Goal: Use online tool/utility: Utilize a website feature to perform a specific function

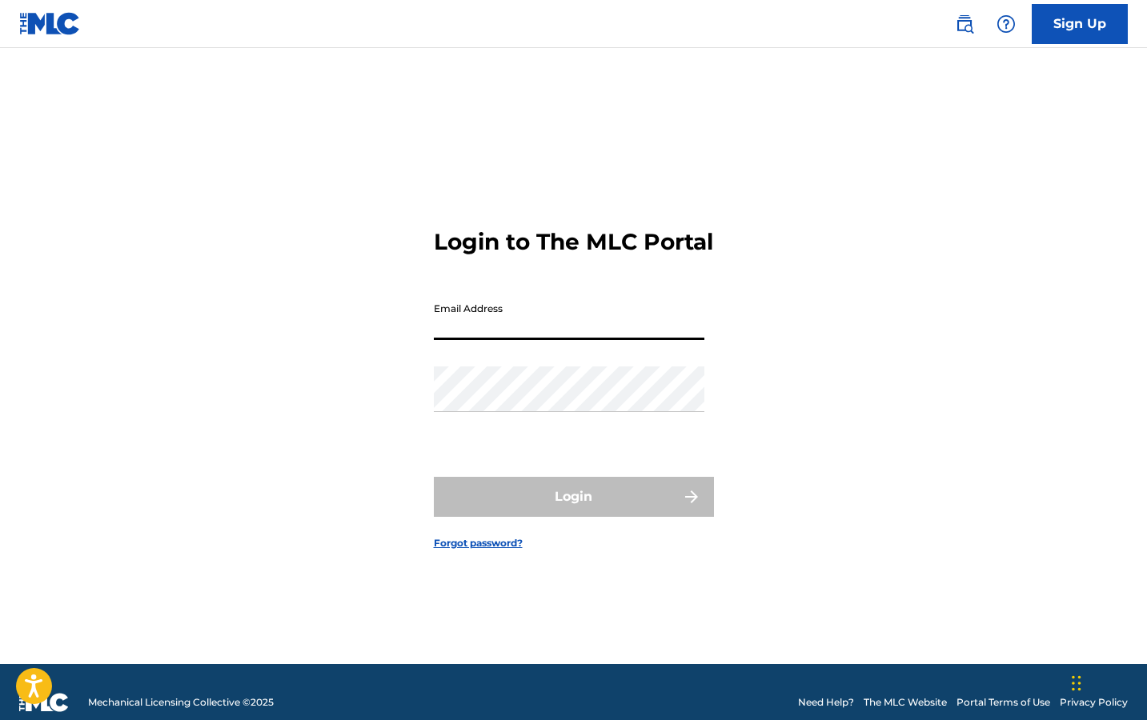
type input "[EMAIL_ADDRESS][DOMAIN_NAME]"
click at [573, 510] on button "Login" at bounding box center [574, 497] width 280 height 40
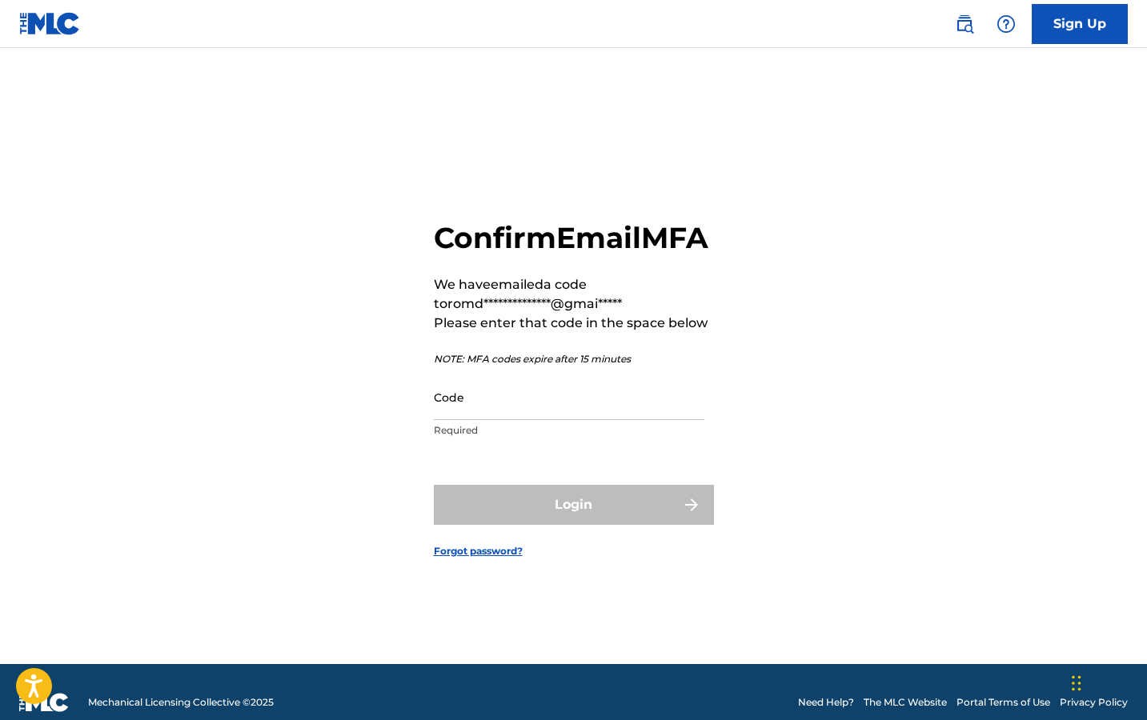
click at [634, 420] on input "Code" at bounding box center [569, 397] width 270 height 46
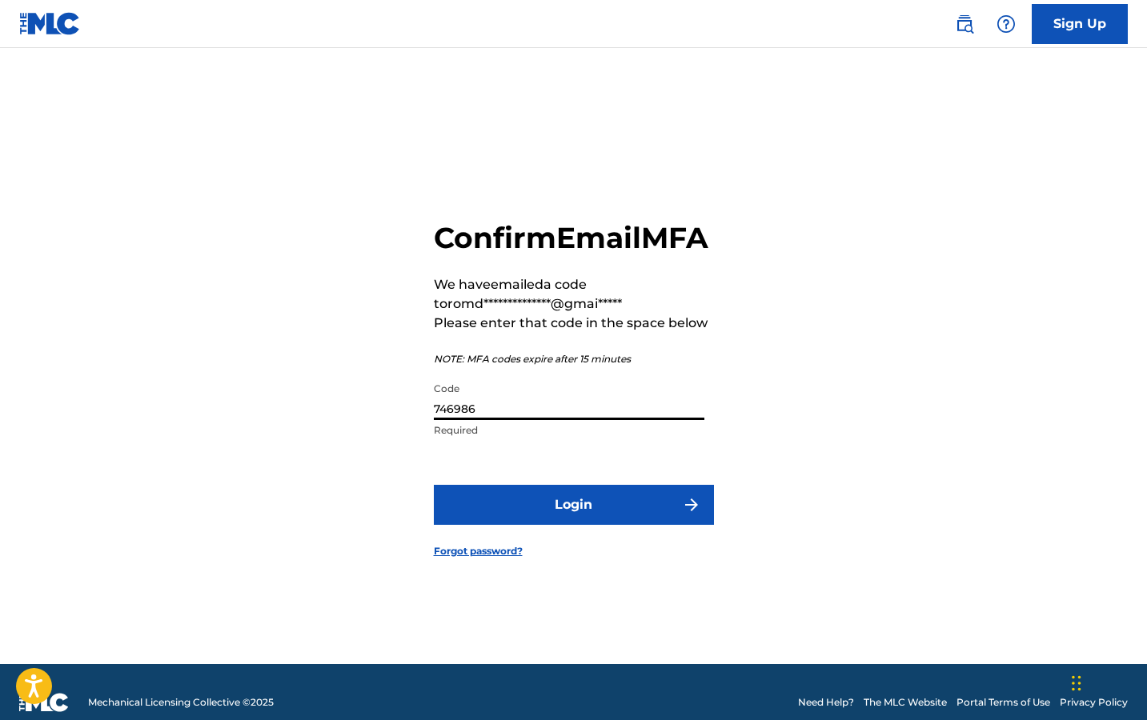
type input "746986"
click at [600, 490] on form "**********" at bounding box center [574, 376] width 280 height 576
click at [602, 525] on button "Login" at bounding box center [574, 505] width 280 height 40
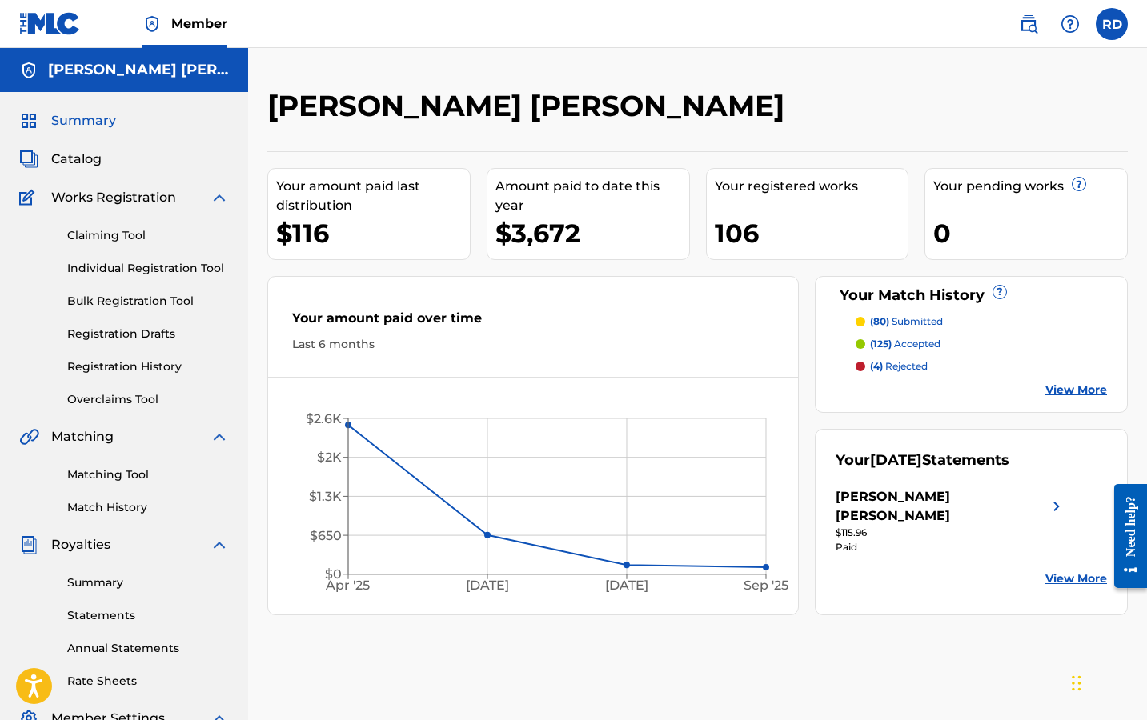
click at [125, 362] on link "Registration History" at bounding box center [148, 366] width 162 height 17
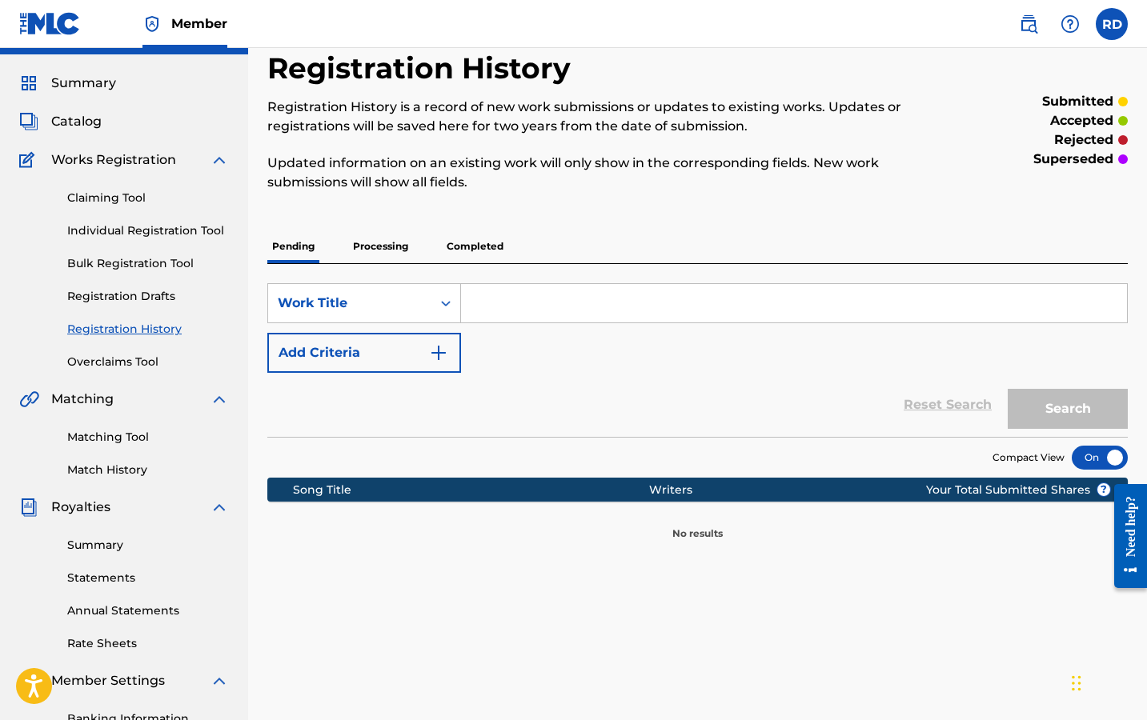
scroll to position [13, 0]
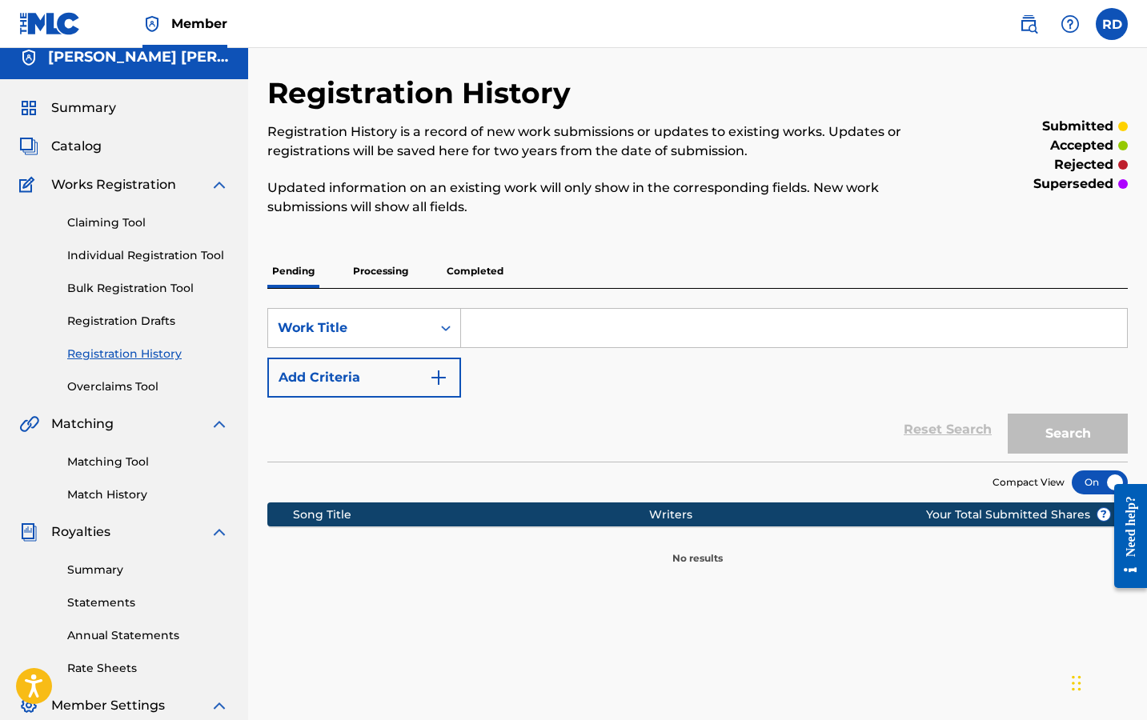
click at [373, 278] on p "Processing" at bounding box center [380, 271] width 65 height 34
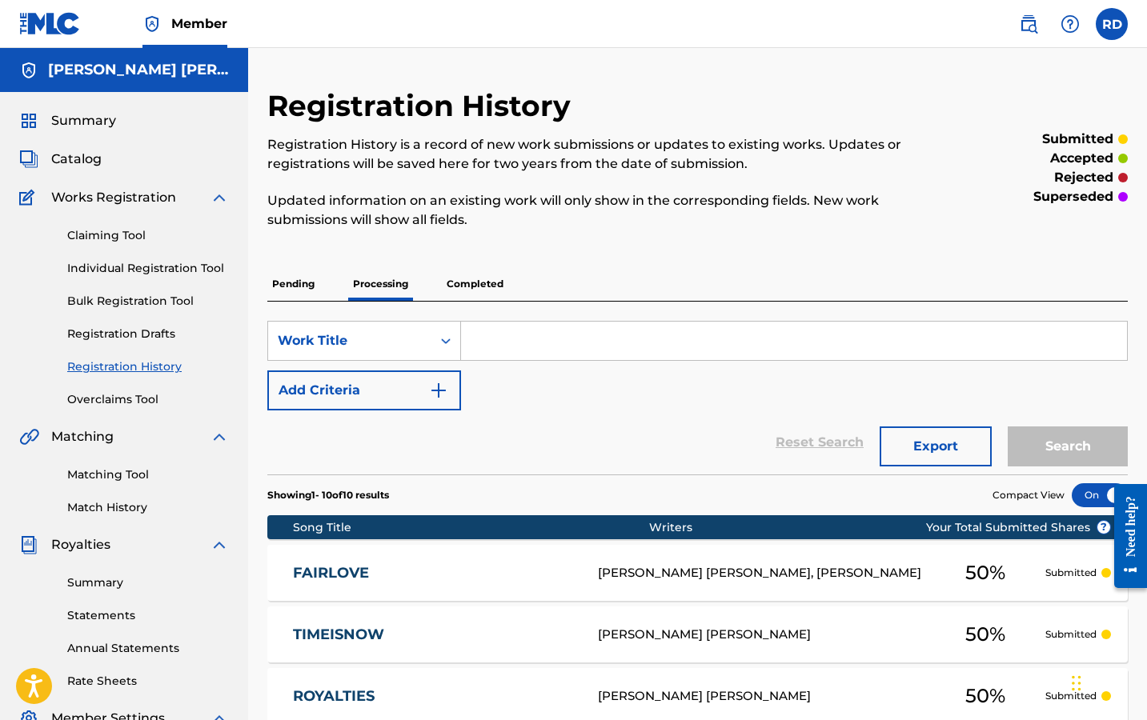
click at [463, 288] on p "Completed" at bounding box center [475, 284] width 66 height 34
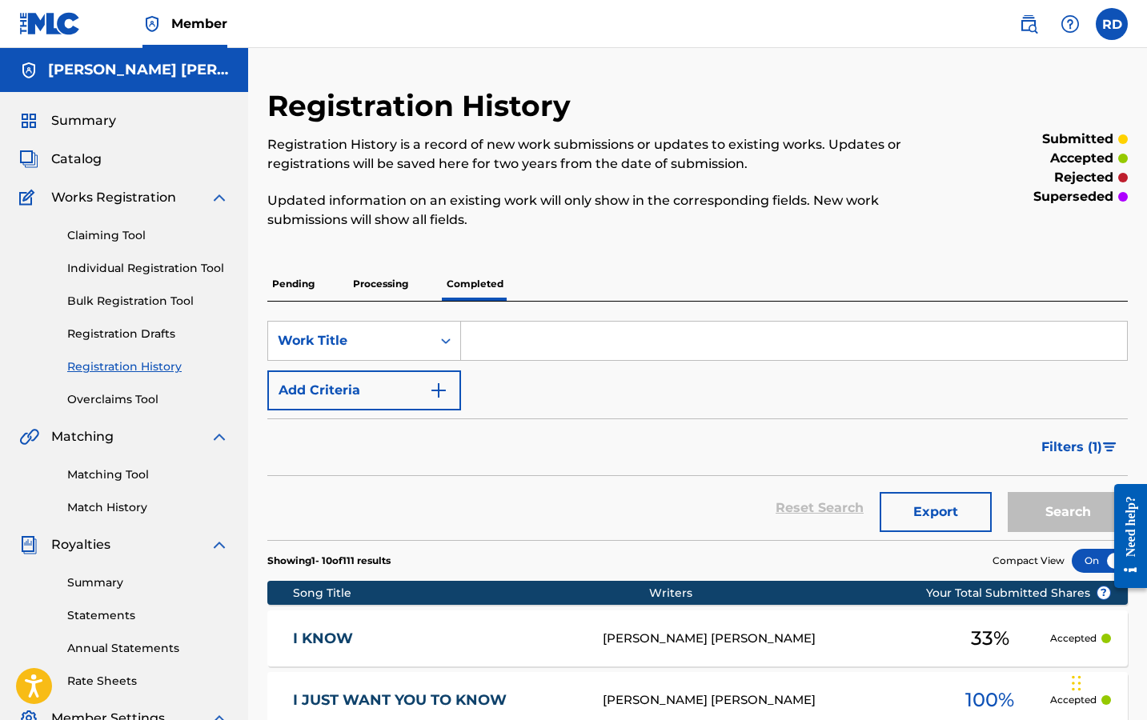
click at [90, 129] on span "Summary" at bounding box center [83, 120] width 65 height 19
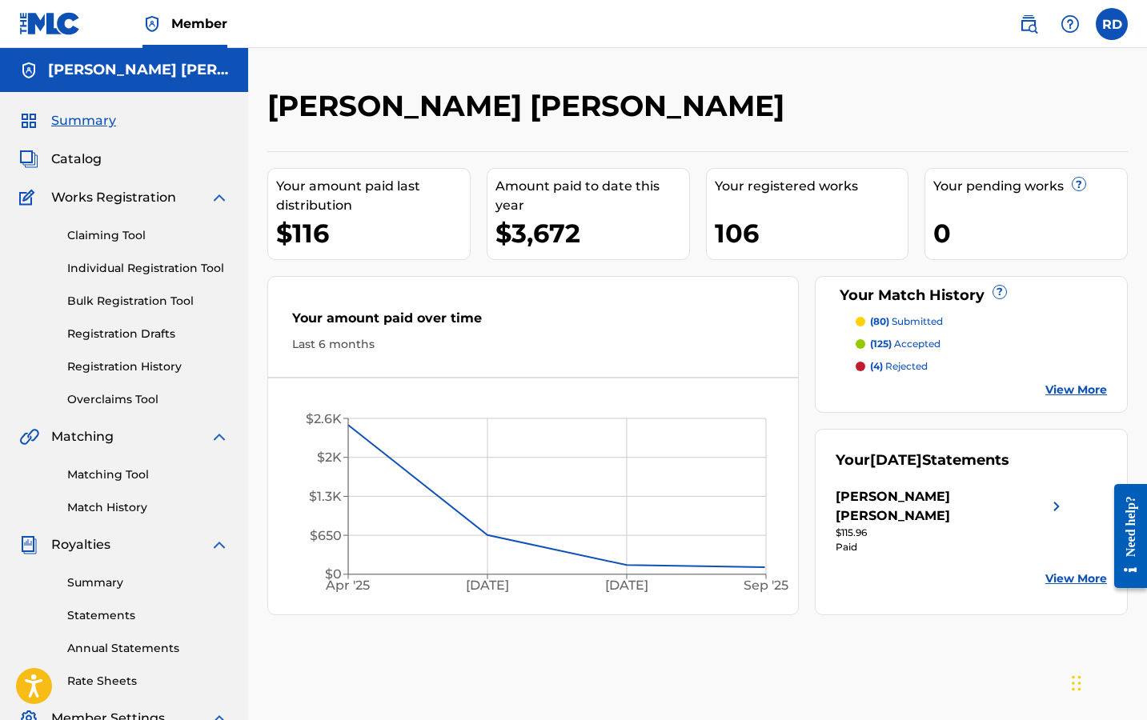
click at [150, 466] on link "Matching Tool" at bounding box center [148, 474] width 162 height 17
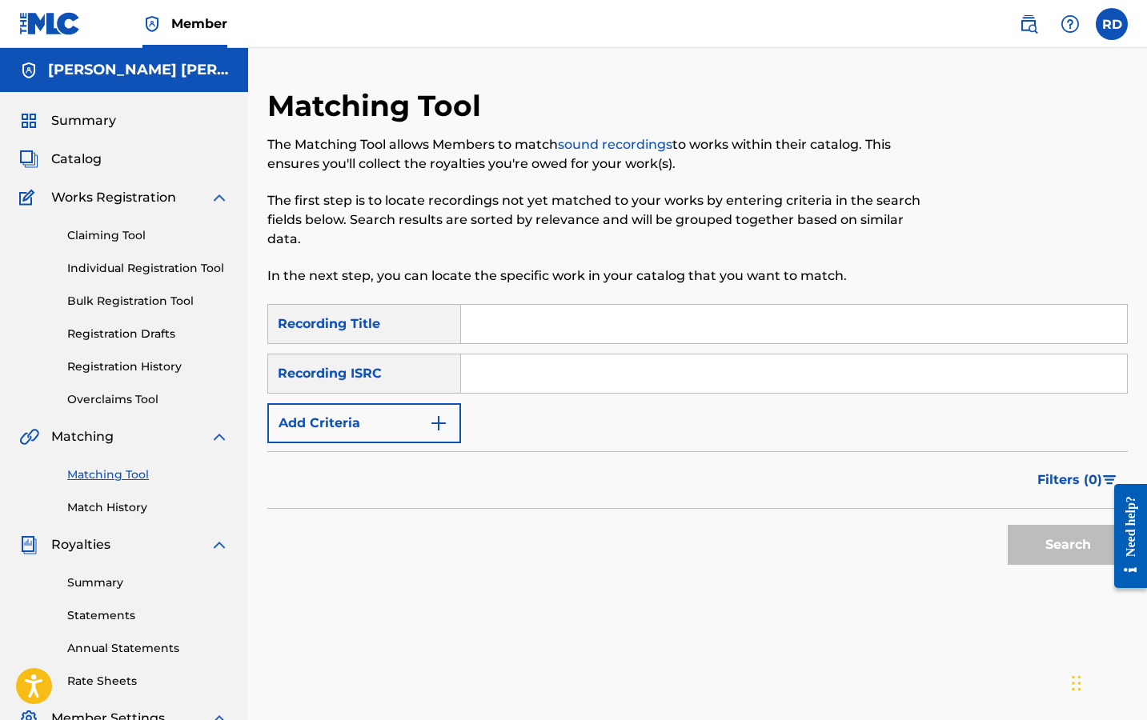
click at [438, 406] on button "Add Criteria" at bounding box center [364, 423] width 194 height 40
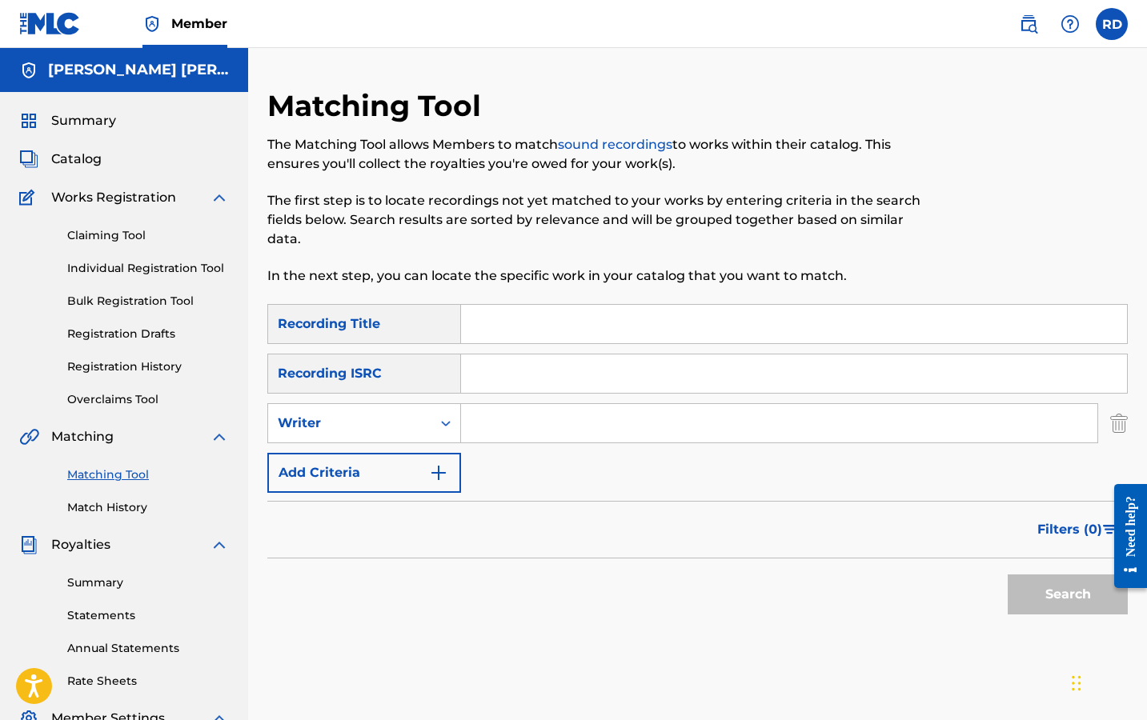
click at [476, 426] on input "Search Form" at bounding box center [779, 423] width 636 height 38
type input "romderful"
click at [1067, 594] on button "Search" at bounding box center [1067, 594] width 120 height 40
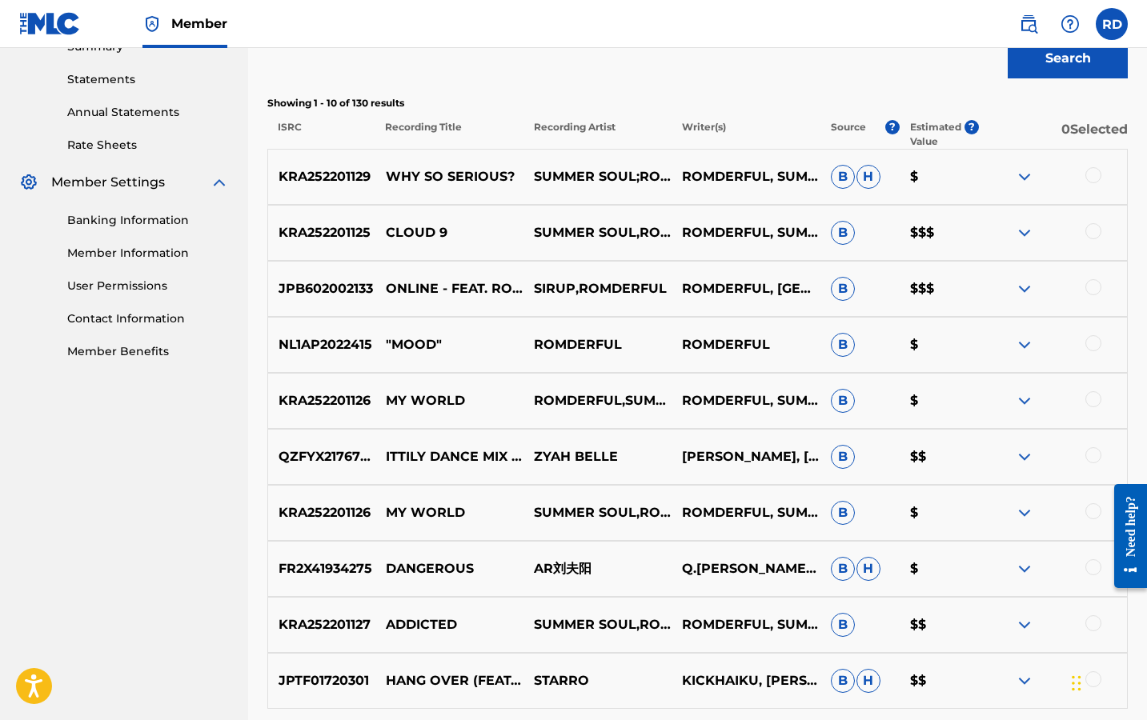
scroll to position [621, 1]
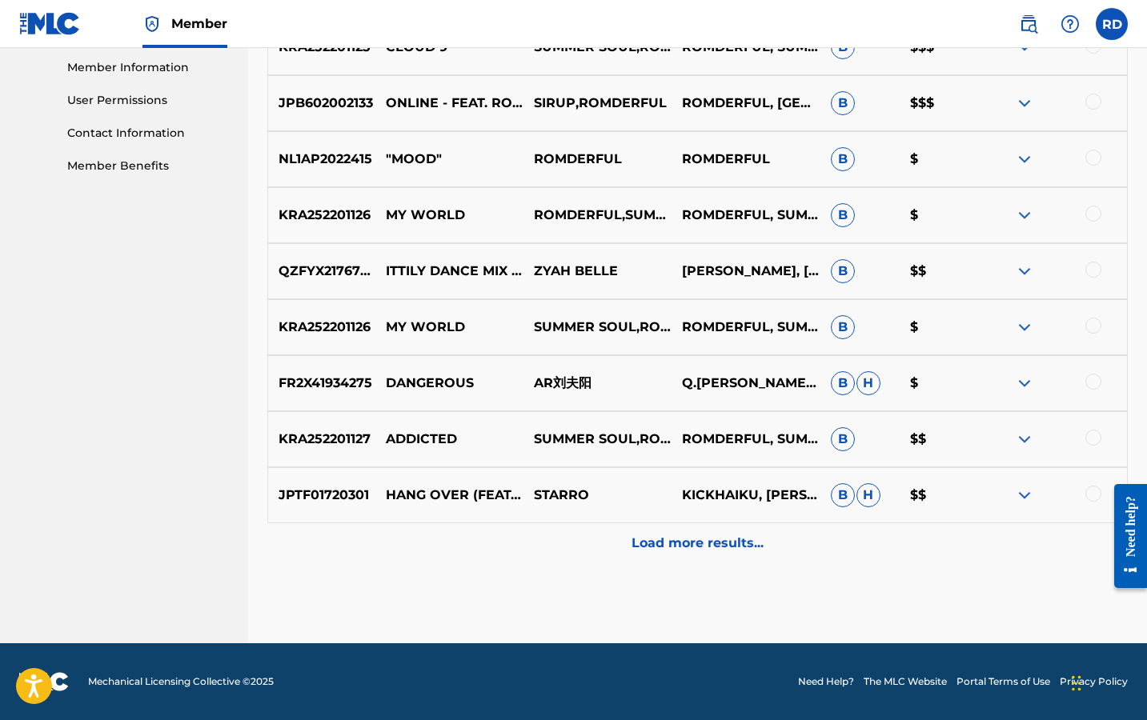
click at [682, 552] on p "Load more results..." at bounding box center [697, 543] width 132 height 19
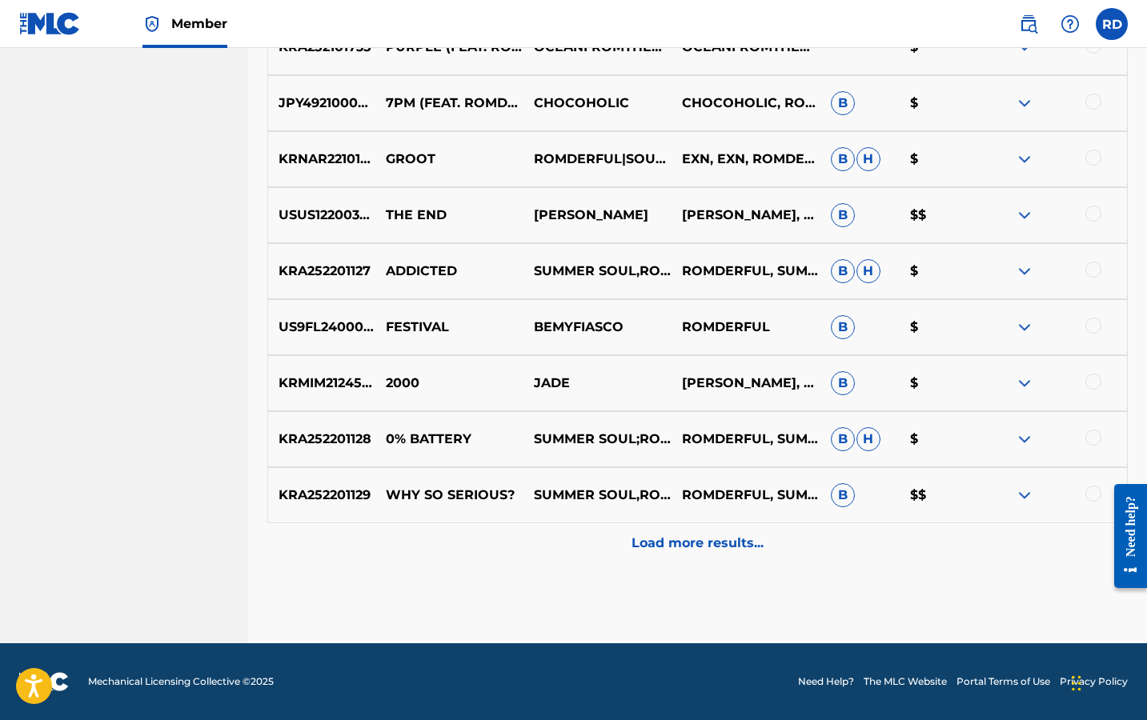
click at [684, 539] on p "Load more results..." at bounding box center [697, 543] width 132 height 19
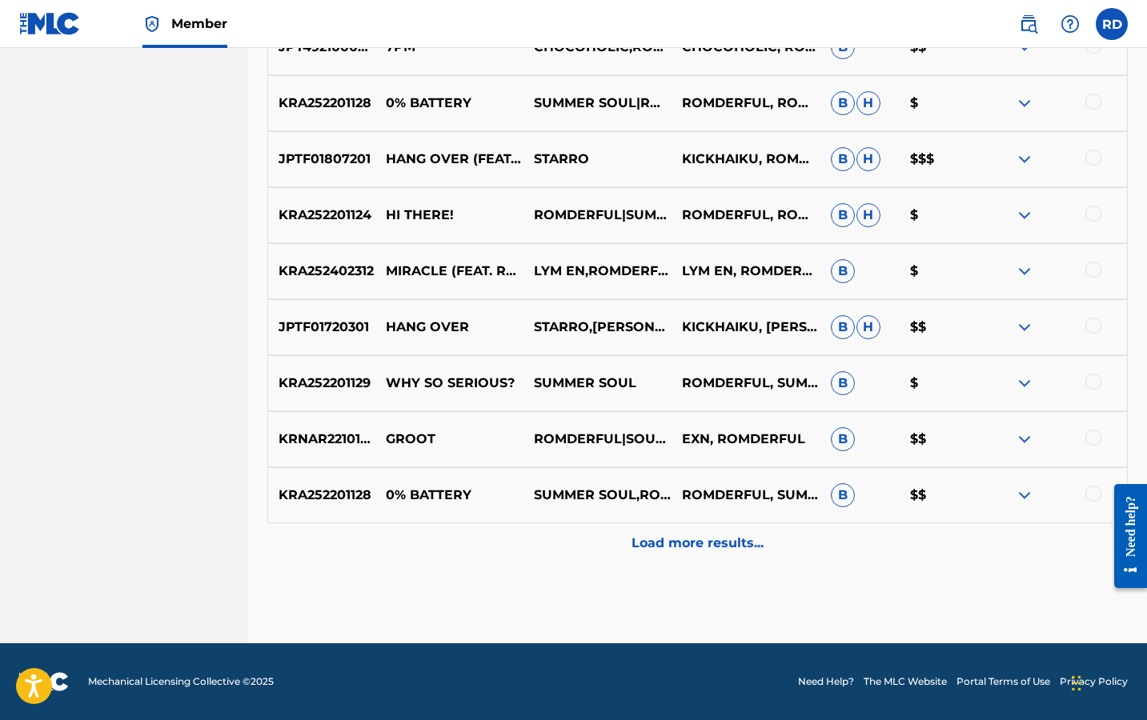
click at [684, 514] on div "KRA252201128 0% BATTERY SUMMER SOUL,ROMDERFUL ROMDERFUL, SUMMER SOUL B $$" at bounding box center [697, 495] width 860 height 56
click at [686, 534] on p "Load more results..." at bounding box center [697, 543] width 132 height 19
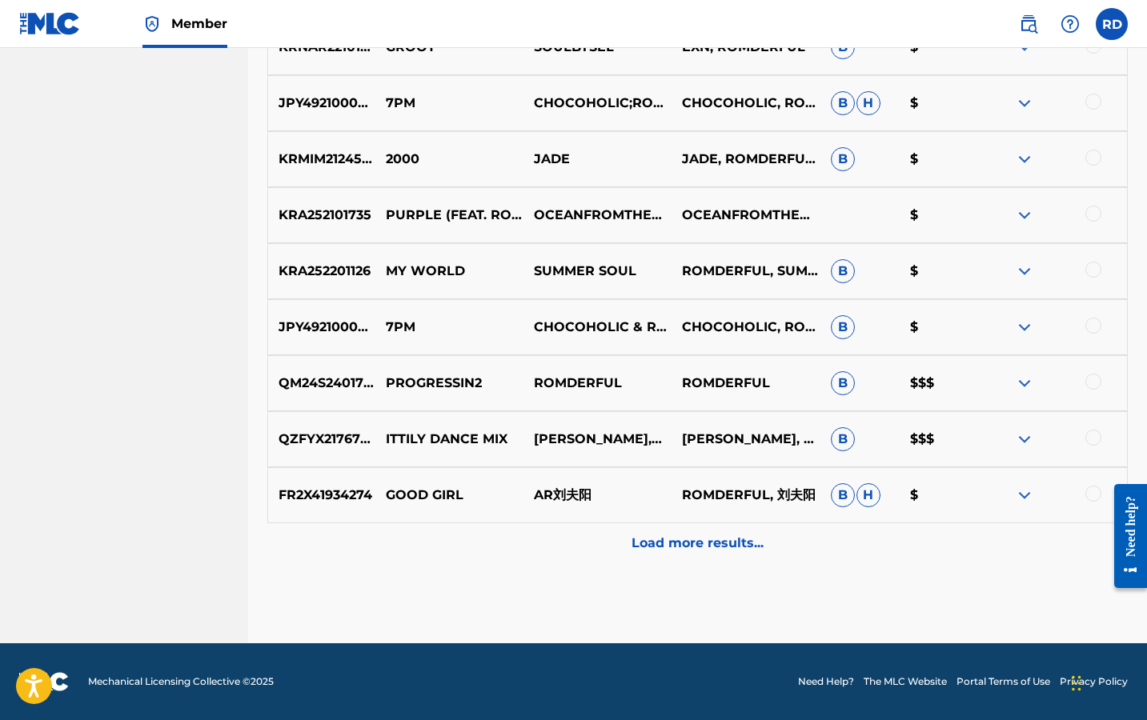
click at [695, 550] on p "Load more results..." at bounding box center [697, 543] width 132 height 19
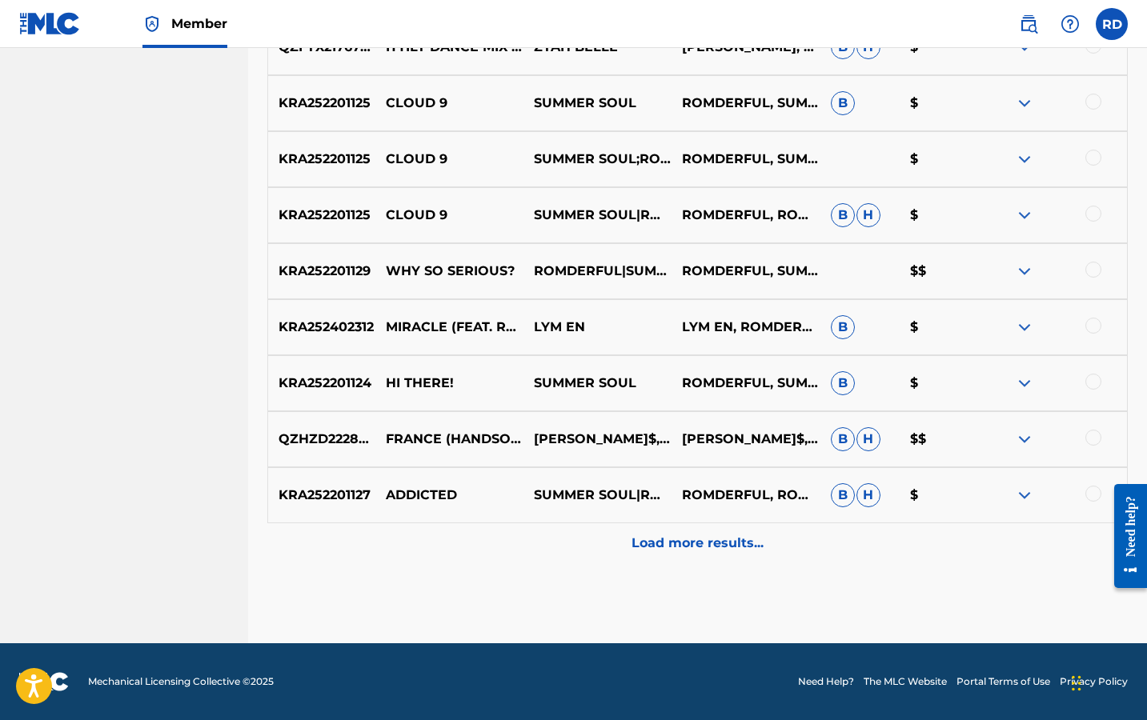
click at [695, 546] on p "Load more results..." at bounding box center [697, 543] width 132 height 19
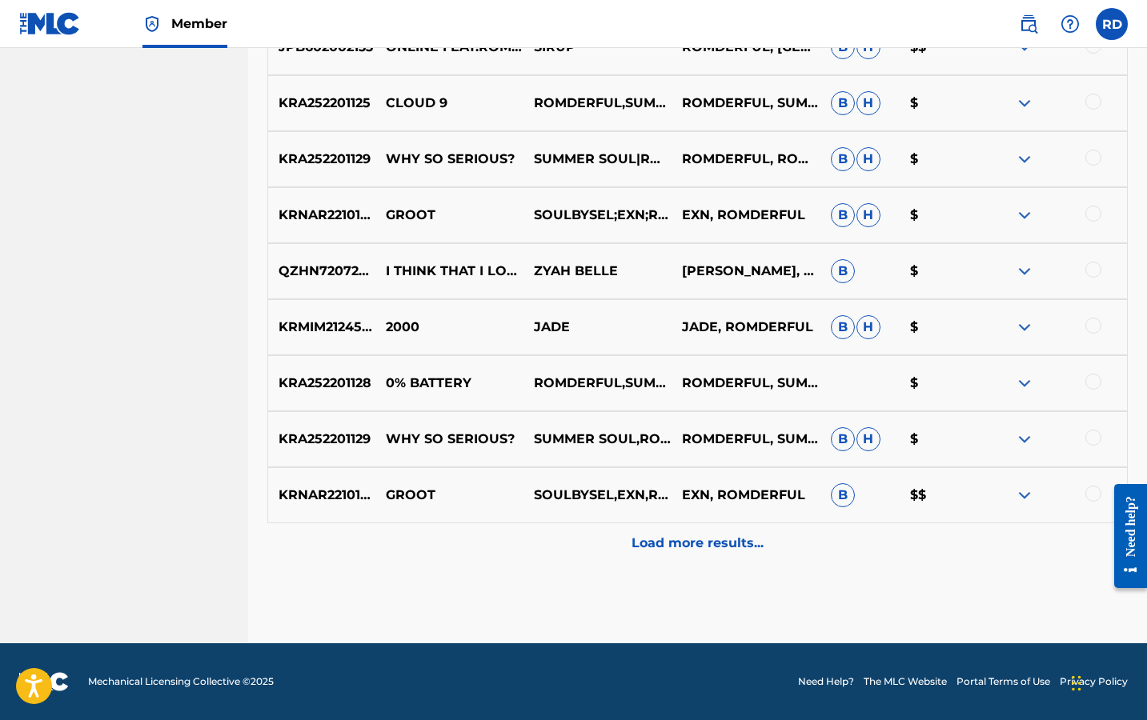
click at [695, 546] on p "Load more results..." at bounding box center [697, 543] width 132 height 19
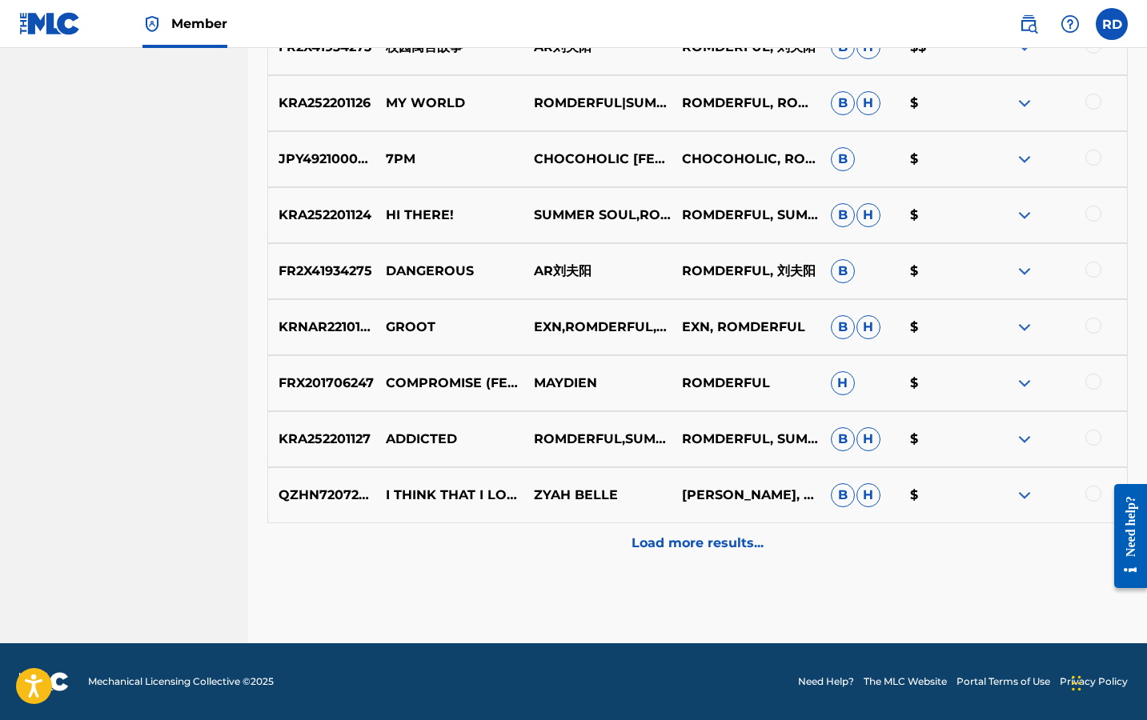
click at [695, 546] on p "Load more results..." at bounding box center [697, 543] width 132 height 19
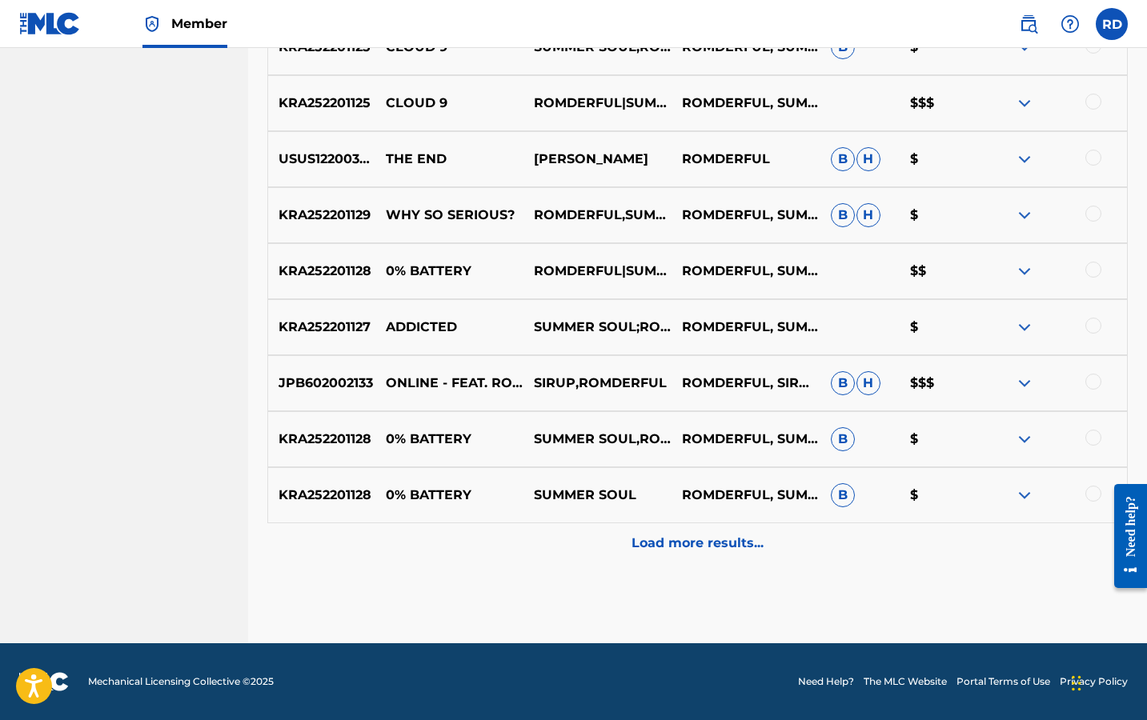
scroll to position [4642, 0]
click at [696, 541] on p "Load more results..." at bounding box center [697, 543] width 132 height 19
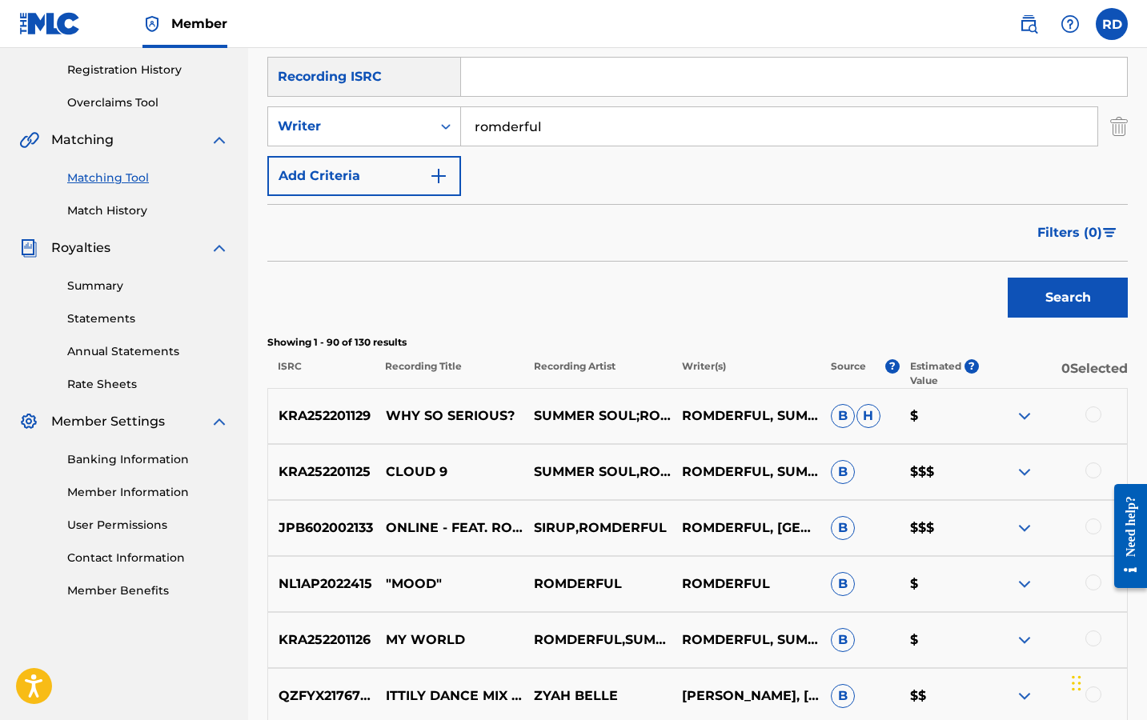
scroll to position [302, 0]
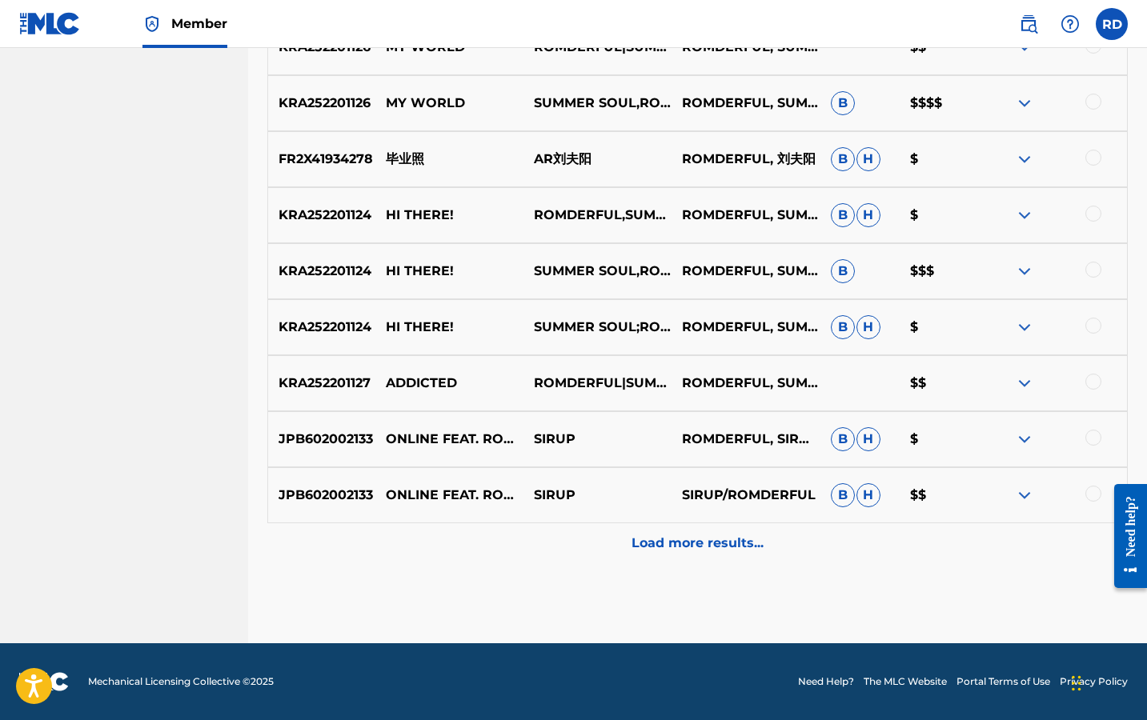
click at [653, 558] on div "Load more results..." at bounding box center [697, 543] width 860 height 40
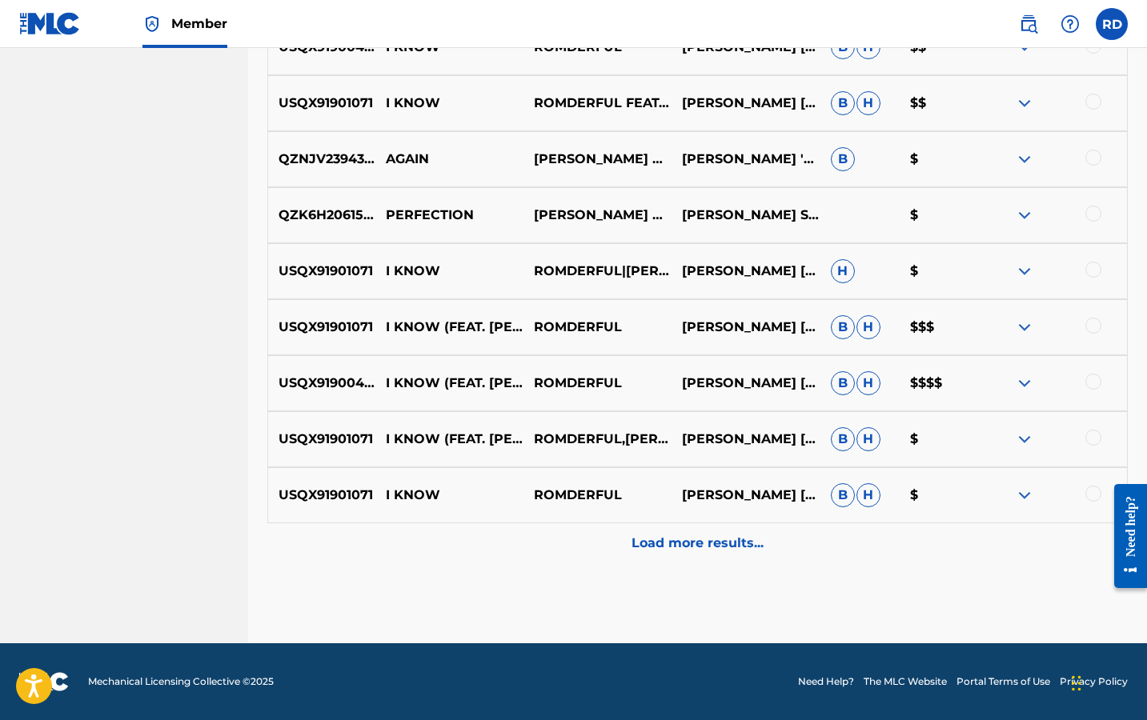
click at [671, 550] on div "Load more results..." at bounding box center [697, 543] width 860 height 40
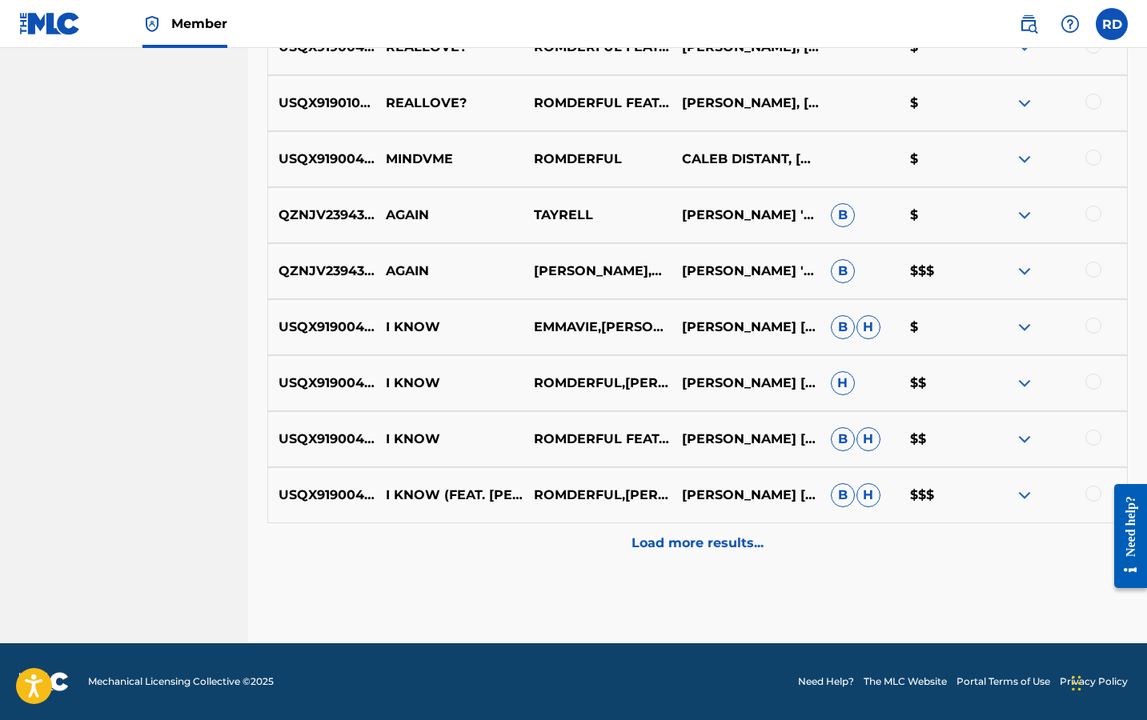
click at [680, 543] on p "Load more results..." at bounding box center [697, 543] width 132 height 19
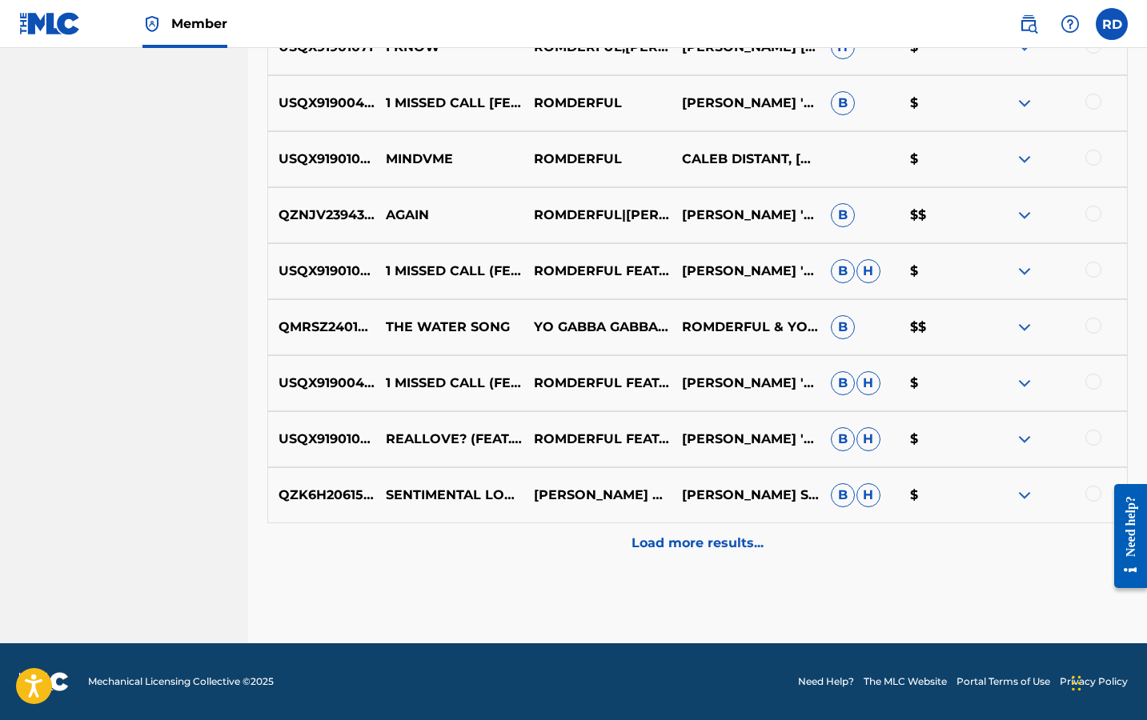
click at [680, 543] on p "Load more results..." at bounding box center [697, 543] width 132 height 19
